Goal: Transaction & Acquisition: Book appointment/travel/reservation

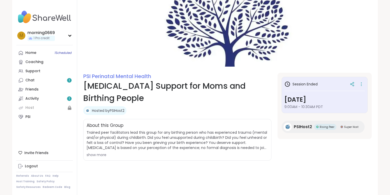
click at [55, 16] on img at bounding box center [44, 17] width 57 height 18
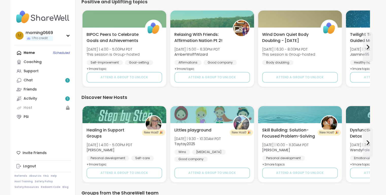
scroll to position [457, 0]
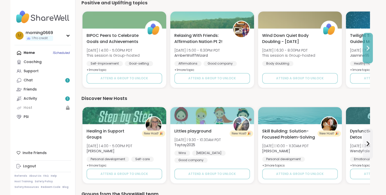
click at [367, 48] on icon at bounding box center [368, 48] width 6 height 6
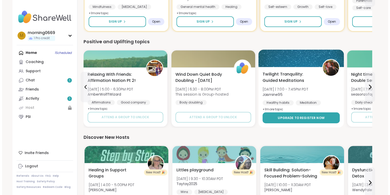
scroll to position [409, 0]
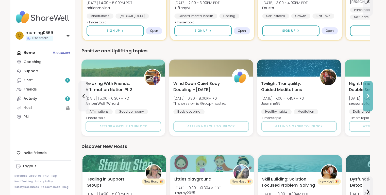
click at [368, 95] on icon at bounding box center [368, 96] width 6 height 6
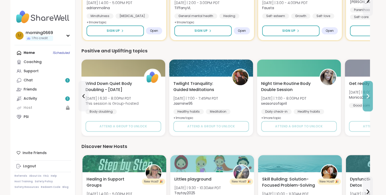
click at [368, 95] on icon at bounding box center [368, 96] width 6 height 6
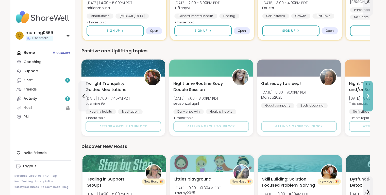
click at [368, 95] on icon at bounding box center [368, 96] width 6 height 6
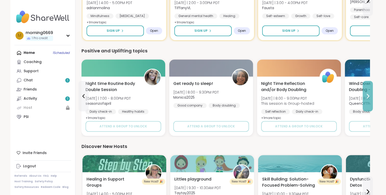
click at [368, 95] on icon at bounding box center [368, 96] width 6 height 6
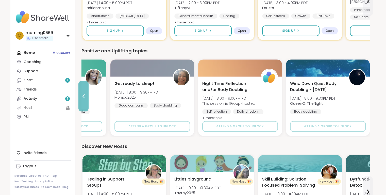
click at [81, 96] on icon at bounding box center [83, 96] width 6 height 6
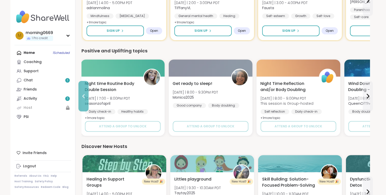
click at [81, 96] on icon at bounding box center [83, 96] width 6 height 6
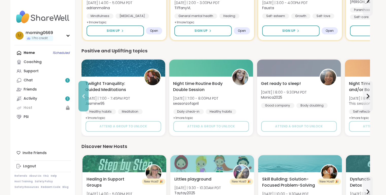
click at [81, 96] on icon at bounding box center [83, 96] width 6 height 6
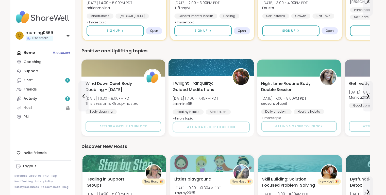
click at [210, 132] on div "Twilight Tranquility: Guided Meditations Mon 10/6 | 7:00 - 7:45PM PDT Jasmine95…" at bounding box center [211, 106] width 86 height 60
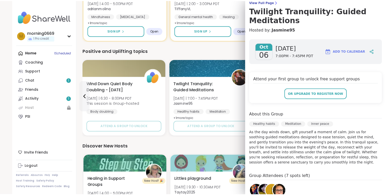
scroll to position [41, 0]
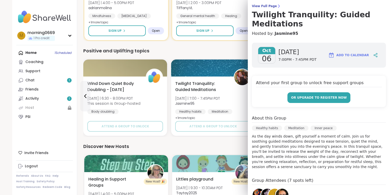
click at [306, 98] on span "or upgrade to register now" at bounding box center [319, 97] width 56 height 5
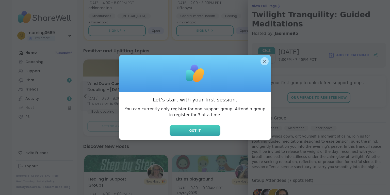
click at [204, 131] on button "Got it" at bounding box center [195, 130] width 51 height 11
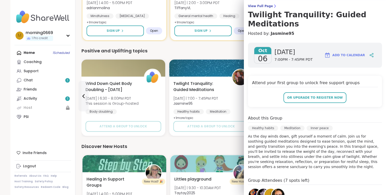
scroll to position [120, 0]
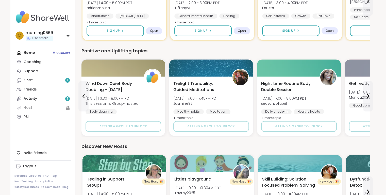
click at [216, 52] on div "Positive and Uplifting topics" at bounding box center [225, 50] width 288 height 7
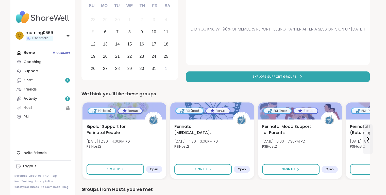
scroll to position [0, 0]
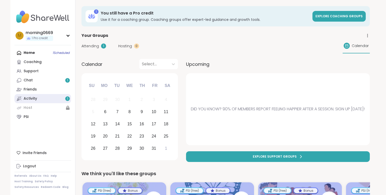
click at [46, 99] on link "Activity 1" at bounding box center [42, 98] width 57 height 9
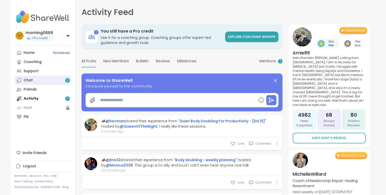
click at [55, 83] on link "Chat 1" at bounding box center [42, 80] width 57 height 9
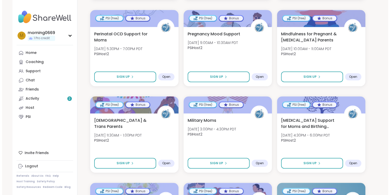
scroll to position [376, 0]
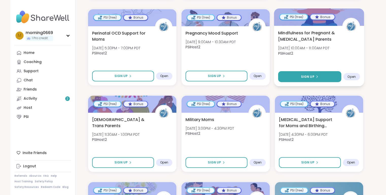
click at [305, 74] on span "Sign Up" at bounding box center [307, 76] width 13 height 5
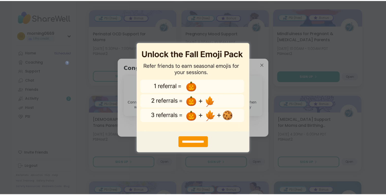
scroll to position [0, 0]
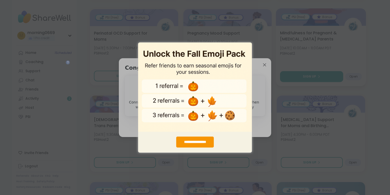
click at [252, 85] on div "**********" at bounding box center [195, 97] width 390 height 195
click at [138, 105] on img "entering modal" at bounding box center [195, 86] width 114 height 89
click at [265, 65] on div "**********" at bounding box center [195, 97] width 390 height 195
click at [190, 142] on div "**********" at bounding box center [195, 141] width 38 height 11
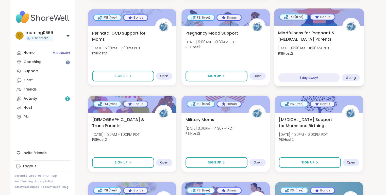
click at [323, 38] on span "Mindfulness for Pregnant & [MEDICAL_DATA] Parents" at bounding box center [307, 36] width 59 height 12
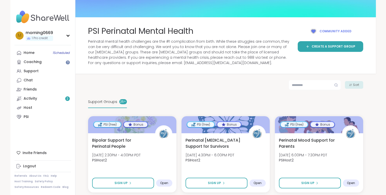
scroll to position [16, 0]
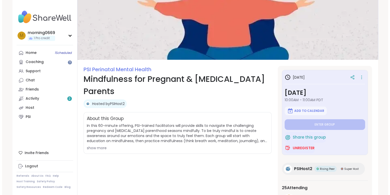
scroll to position [7, 0]
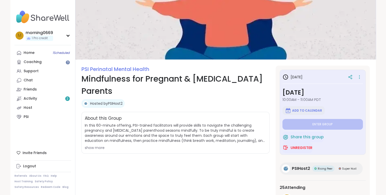
click at [301, 109] on span "Add to Calendar" at bounding box center [307, 110] width 30 height 4
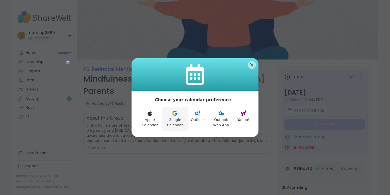
click at [177, 112] on icon at bounding box center [175, 113] width 6 height 6
